Goal: Task Accomplishment & Management: Complete application form

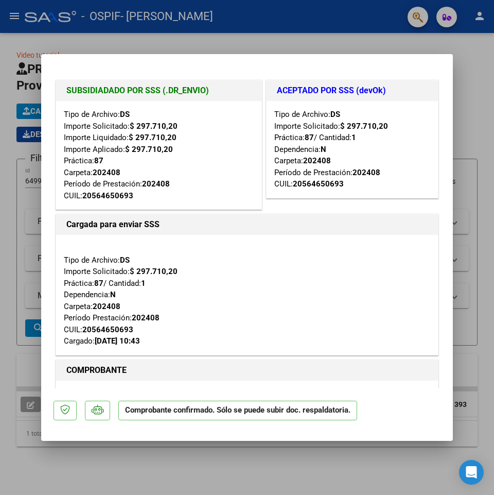
click at [478, 84] on div at bounding box center [247, 247] width 494 height 495
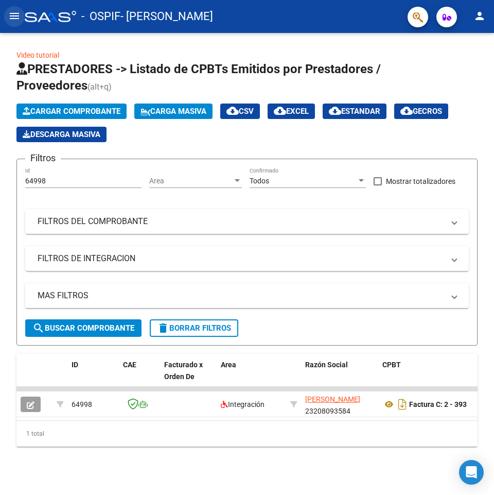
click at [12, 16] on mat-icon "menu" at bounding box center [14, 16] width 12 height 12
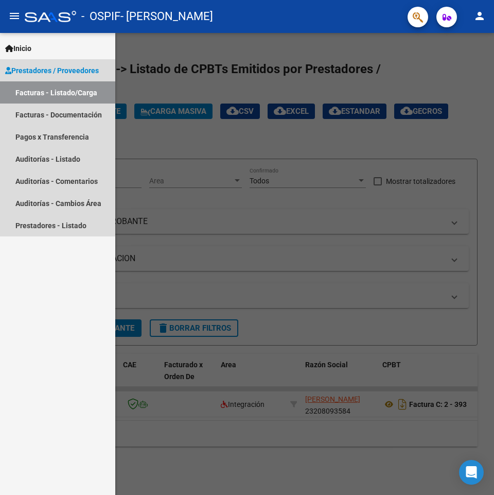
click at [25, 93] on link "Facturas - Listado/Carga" at bounding box center [57, 92] width 115 height 22
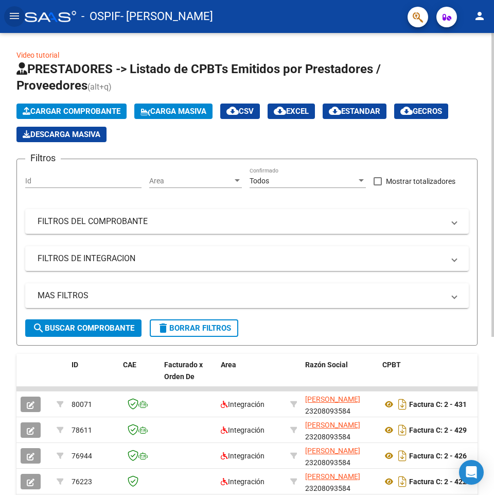
click at [68, 110] on span "Cargar Comprobante" at bounding box center [72, 111] width 98 height 9
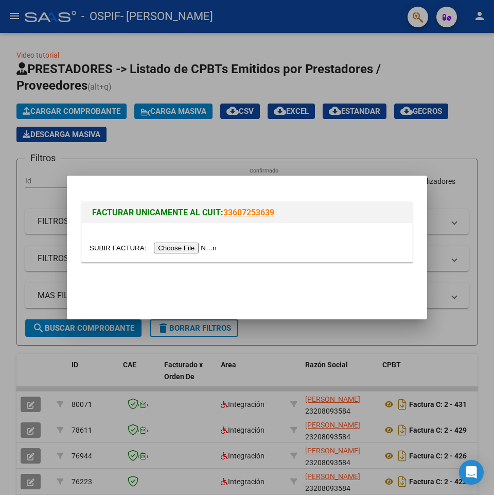
click at [169, 249] on input "file" at bounding box center [155, 247] width 130 height 11
click at [187, 249] on input "file" at bounding box center [155, 247] width 130 height 11
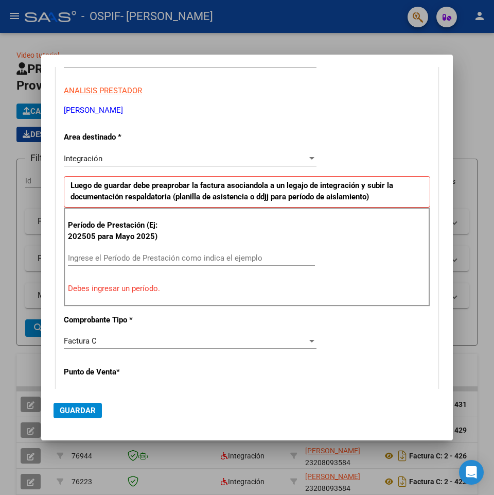
scroll to position [192, 0]
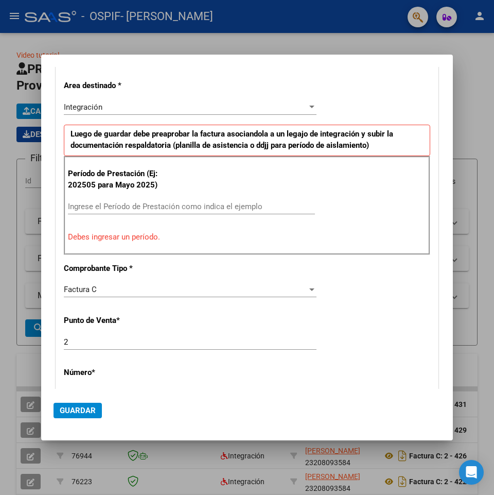
click at [78, 205] on input "Ingrese el Período de Prestación como indica el ejemplo" at bounding box center [191, 206] width 247 height 9
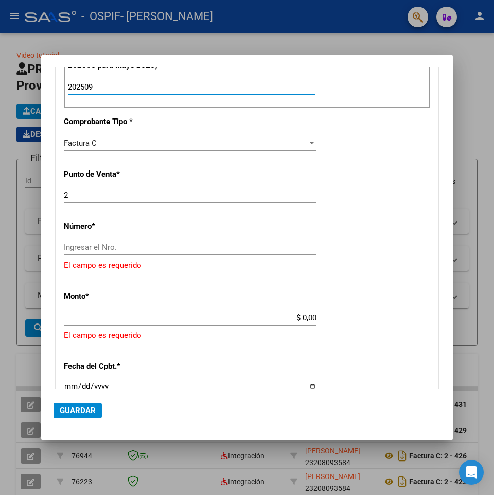
scroll to position [3, 0]
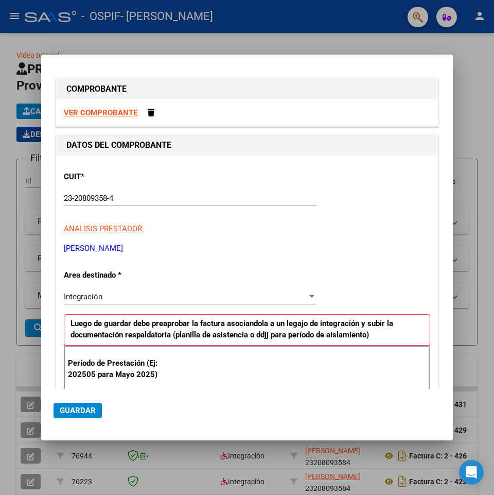
type input "202509"
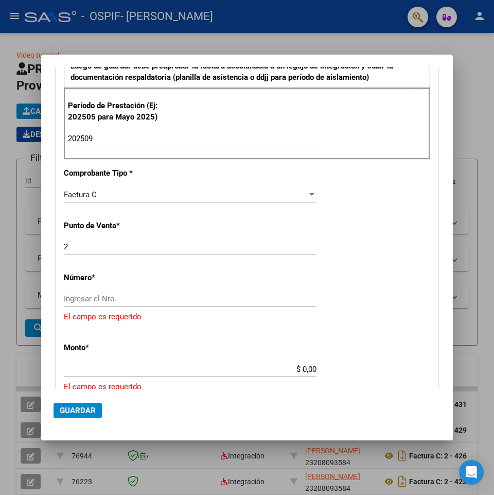
scroll to position [311, 0]
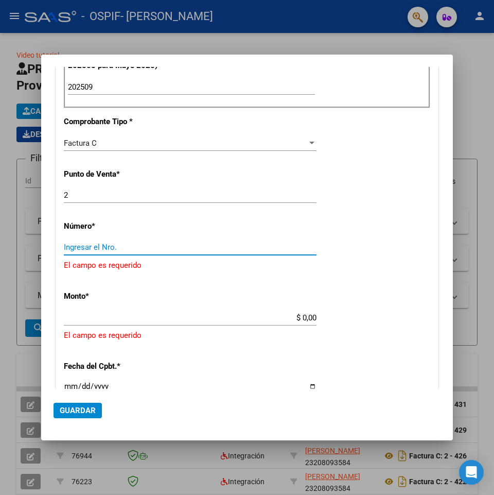
click at [75, 248] on input "Ingresar el Nro." at bounding box center [190, 246] width 253 height 9
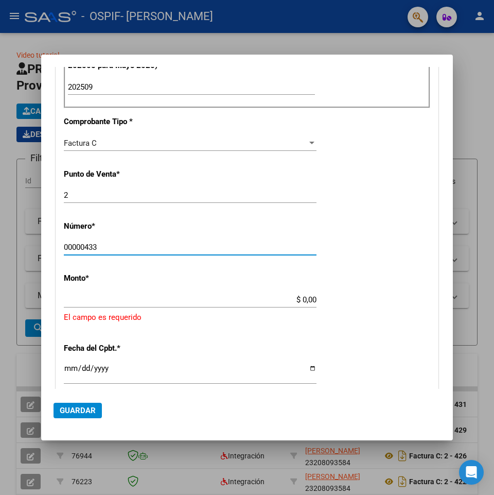
type input "00000433"
click at [312, 297] on app-form-text-field "Monto * $ 0,00 Ingresar el monto [GEOGRAPHIC_DATA] es requerido" at bounding box center [247, 298] width 367 height 50
click at [304, 297] on input "$ 0,00" at bounding box center [190, 299] width 253 height 9
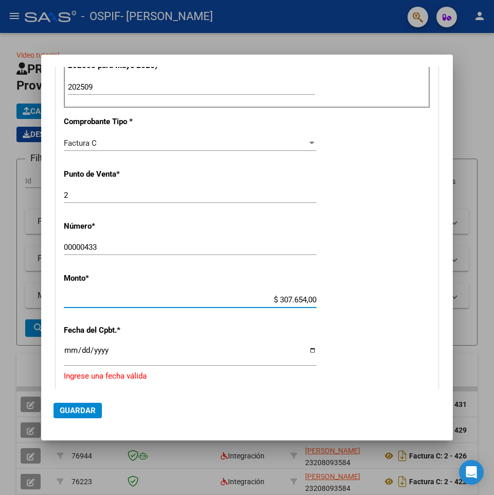
click at [311, 298] on input "$ 307.654,00" at bounding box center [190, 299] width 253 height 9
type input "$ 307.654,34"
click at [77, 351] on input "Ingresar la fecha" at bounding box center [190, 354] width 253 height 16
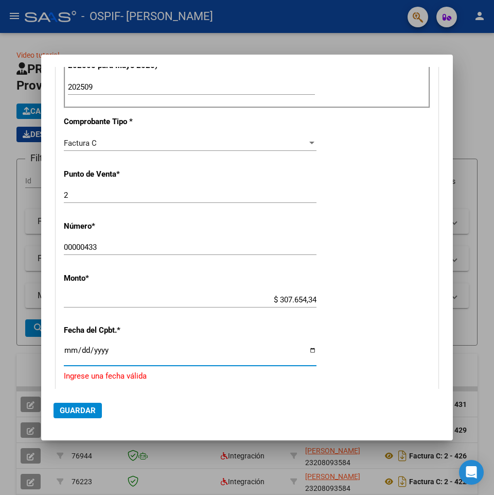
click at [307, 348] on input "Ingresar la fecha" at bounding box center [190, 354] width 253 height 16
type input "[DATE]"
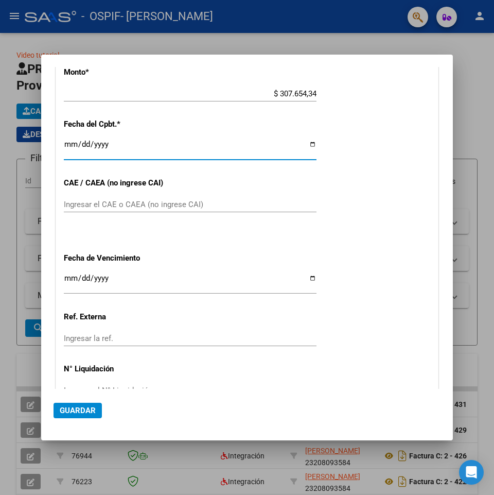
scroll to position [569, 0]
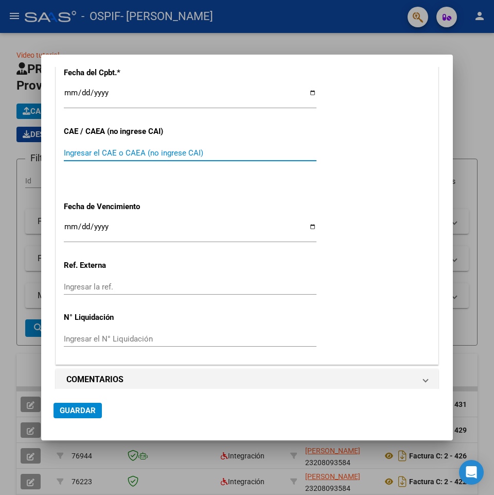
click at [71, 151] on input "Ingresar el CAE o CAEA (no ingrese CAI)" at bounding box center [190, 152] width 253 height 9
drag, startPoint x: 71, startPoint y: 151, endPoint x: 77, endPoint y: 151, distance: 6.2
click at [71, 151] on input "Ingresar el CAE o CAEA (no ingrese CAI)" at bounding box center [190, 152] width 253 height 9
type input "75414413383615"
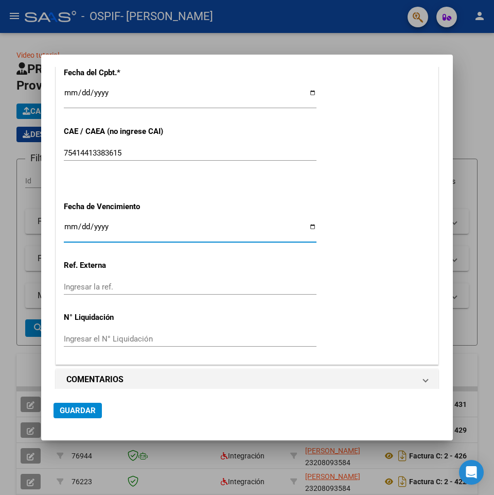
click at [307, 225] on input "Ingresar la fecha" at bounding box center [190, 230] width 253 height 16
type input "[DATE]"
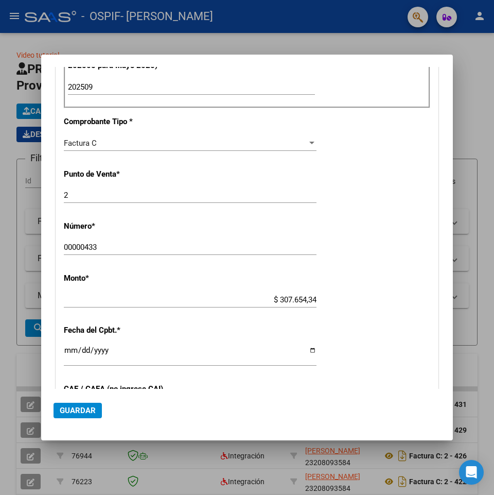
scroll to position [578, 0]
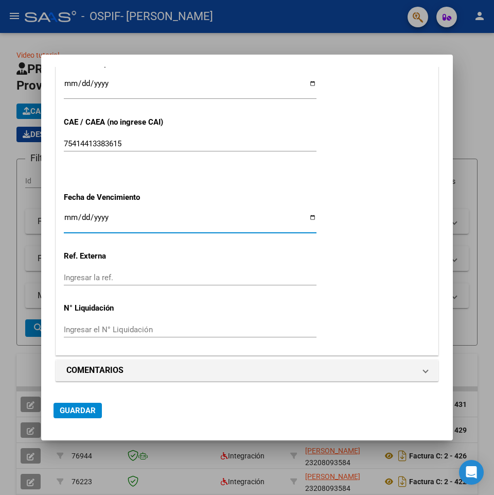
click at [79, 412] on span "Guardar" at bounding box center [78, 410] width 36 height 9
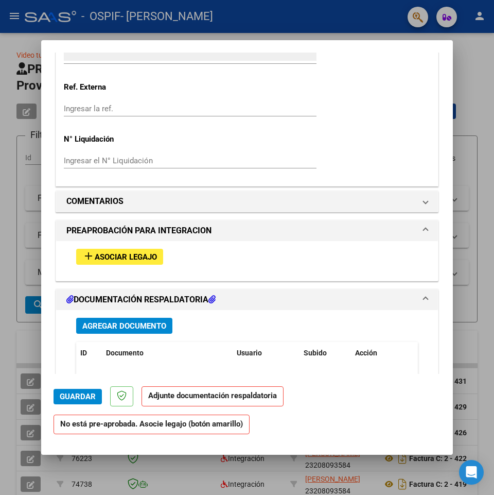
scroll to position [824, 0]
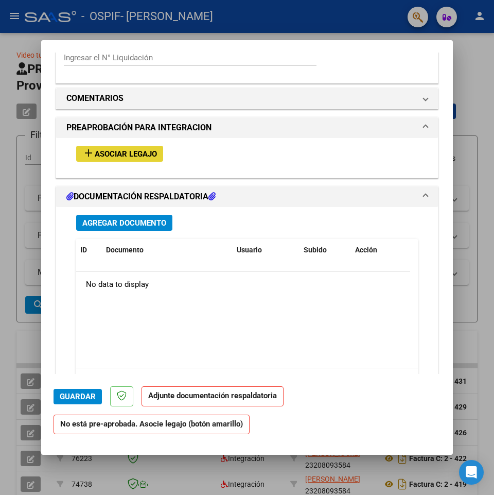
click at [103, 153] on span "Asociar Legajo" at bounding box center [126, 153] width 62 height 9
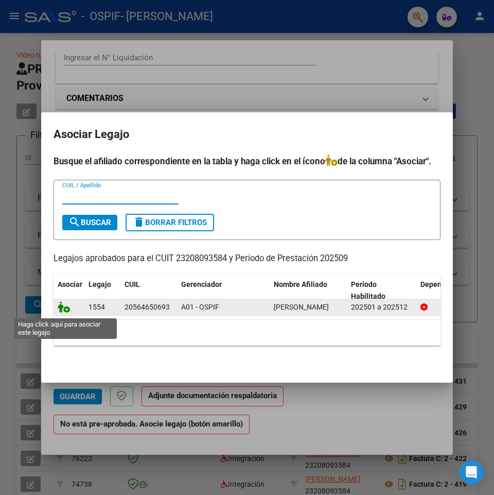
click at [63, 309] on icon at bounding box center [64, 306] width 12 height 11
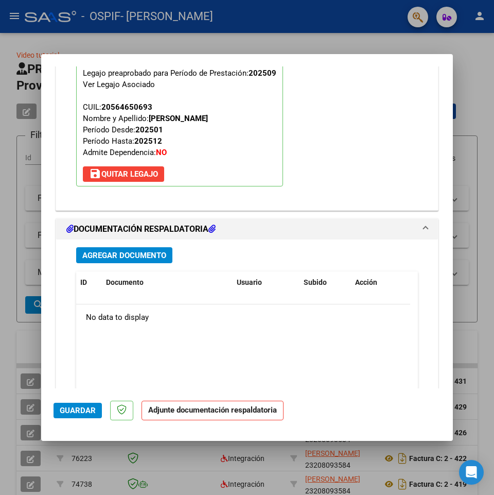
scroll to position [1005, 0]
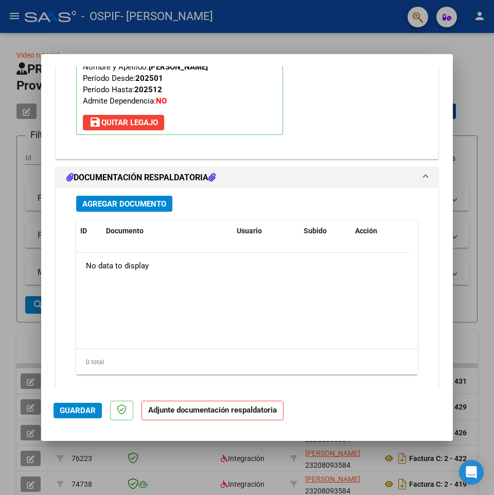
click at [113, 204] on span "Agregar Documento" at bounding box center [124, 203] width 84 height 9
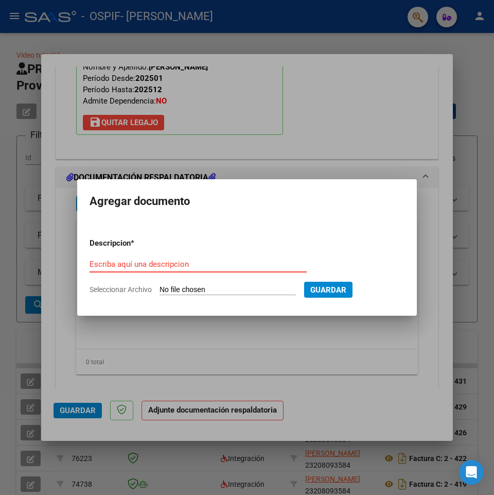
click at [103, 265] on input "Escriba aquí una descripcion" at bounding box center [198, 263] width 217 height 9
type input "Factura setiembre"
click at [110, 290] on span "Seleccionar Archivo" at bounding box center [121, 289] width 62 height 8
click at [160, 290] on input "Seleccionar Archivo" at bounding box center [228, 290] width 136 height 10
type input "C:\fakepath\Factura setiembre 2025.pdf"
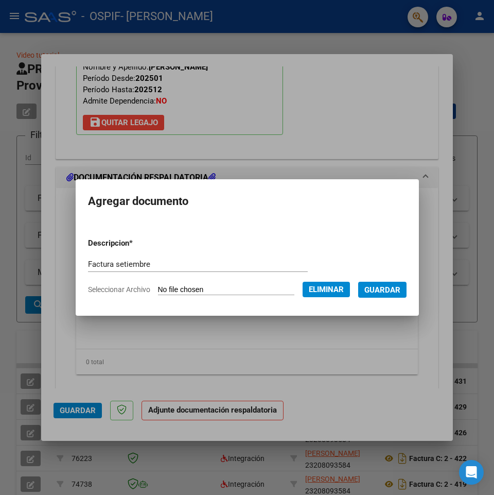
click at [388, 291] on span "Guardar" at bounding box center [383, 289] width 36 height 9
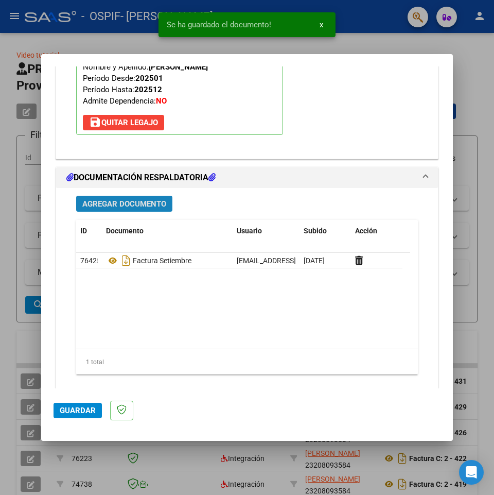
click at [129, 204] on span "Agregar Documento" at bounding box center [124, 203] width 84 height 9
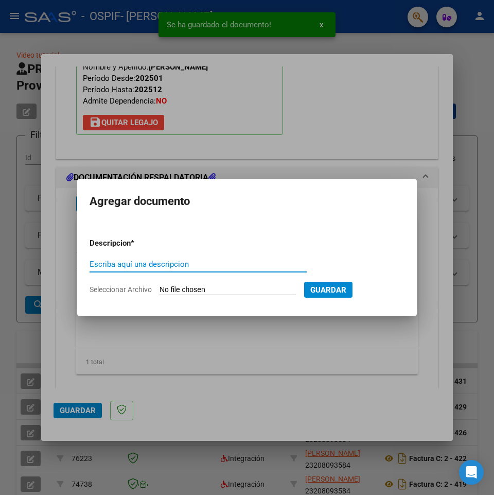
click at [98, 261] on input "Escriba aquí una descripcion" at bounding box center [198, 263] width 217 height 9
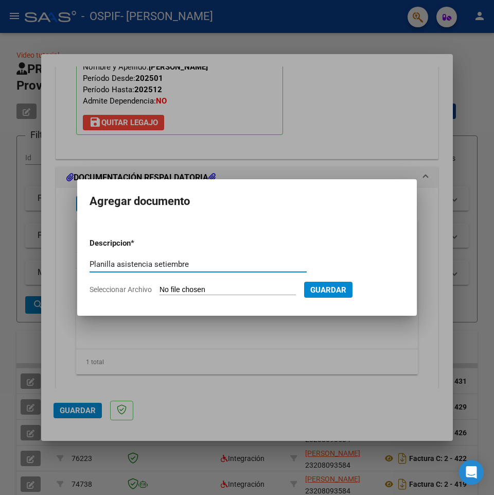
type input "Planilla asistencia setiembre"
click at [138, 287] on span "Seleccionar Archivo" at bounding box center [121, 289] width 62 height 8
click at [160, 287] on input "Seleccionar Archivo" at bounding box center [228, 290] width 136 height 10
type input "C:\fakepath\Planilla asistencia.pdf"
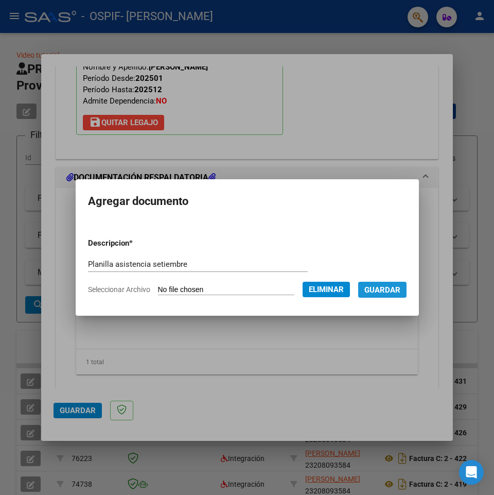
click at [393, 291] on span "Guardar" at bounding box center [383, 289] width 36 height 9
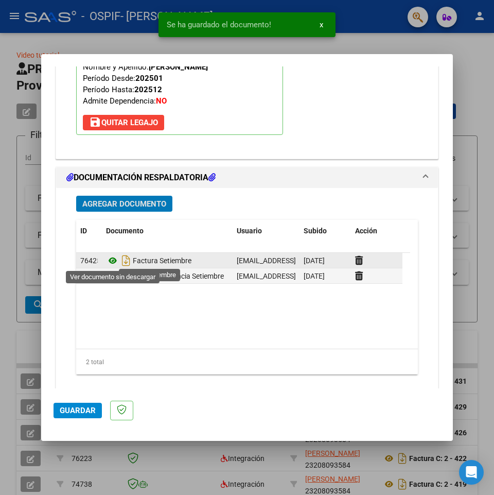
click at [113, 259] on icon at bounding box center [112, 260] width 13 height 12
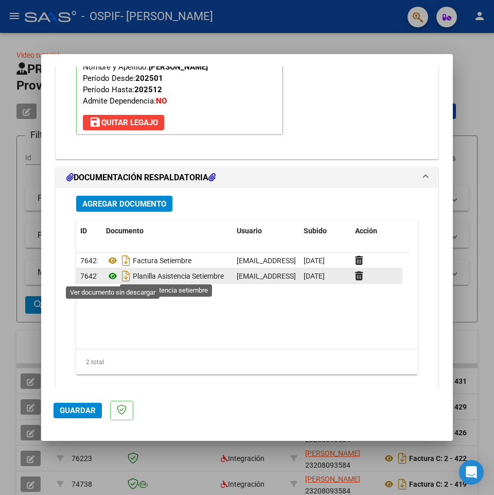
click at [113, 277] on icon at bounding box center [112, 276] width 13 height 12
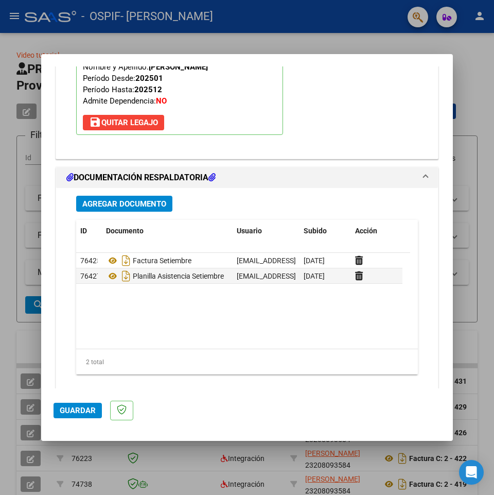
scroll to position [1040, 0]
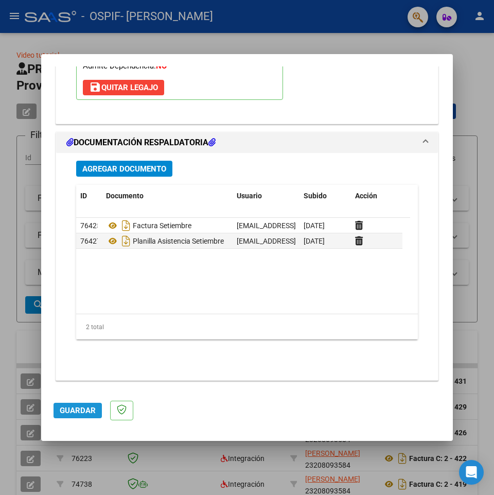
click at [75, 410] on span "Guardar" at bounding box center [78, 410] width 36 height 9
click at [379, 39] on div at bounding box center [247, 247] width 494 height 495
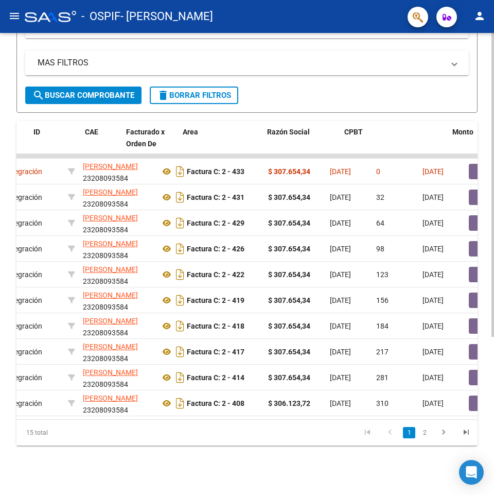
scroll to position [0, 0]
